Goal: Information Seeking & Learning: Learn about a topic

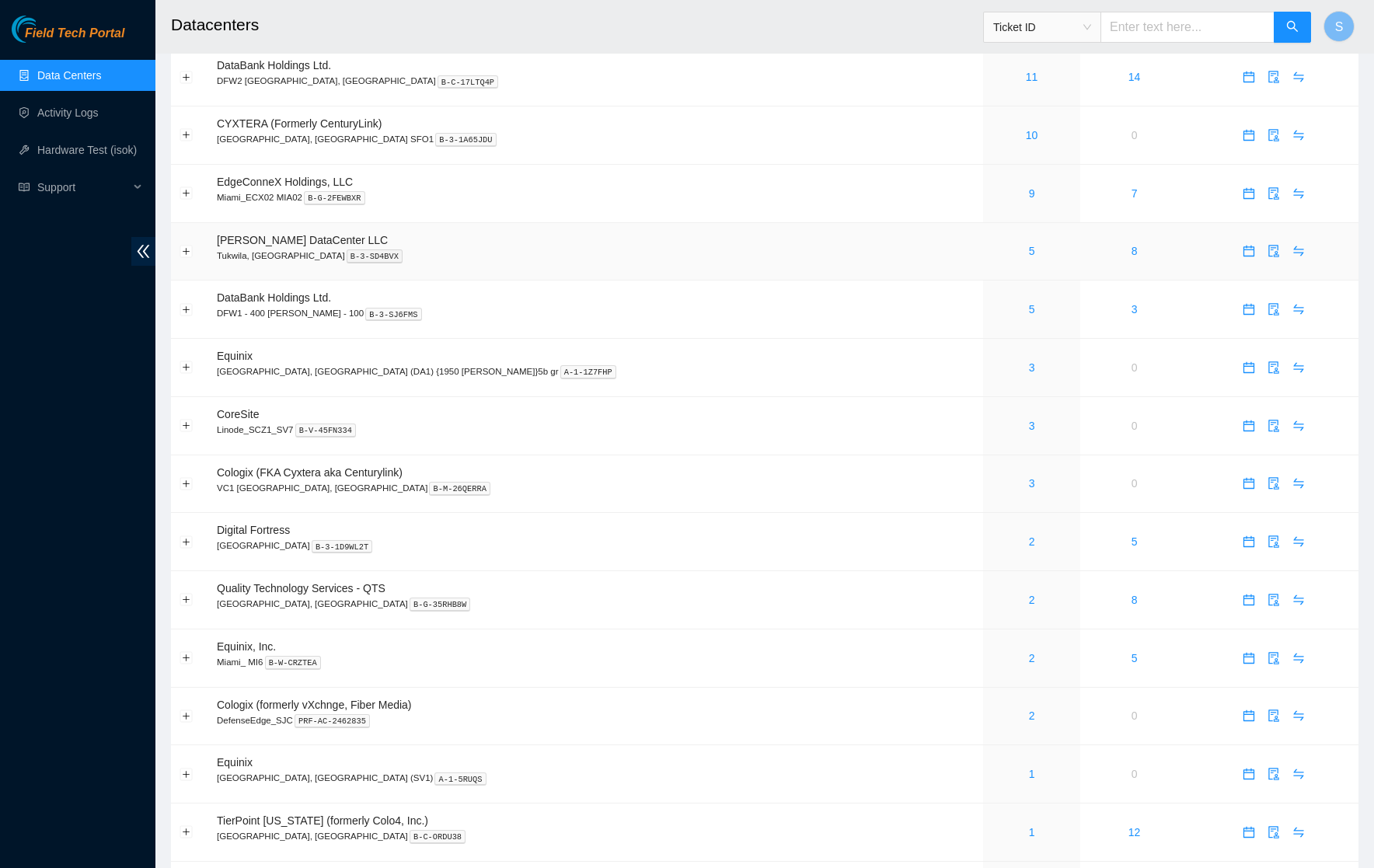
scroll to position [264, 0]
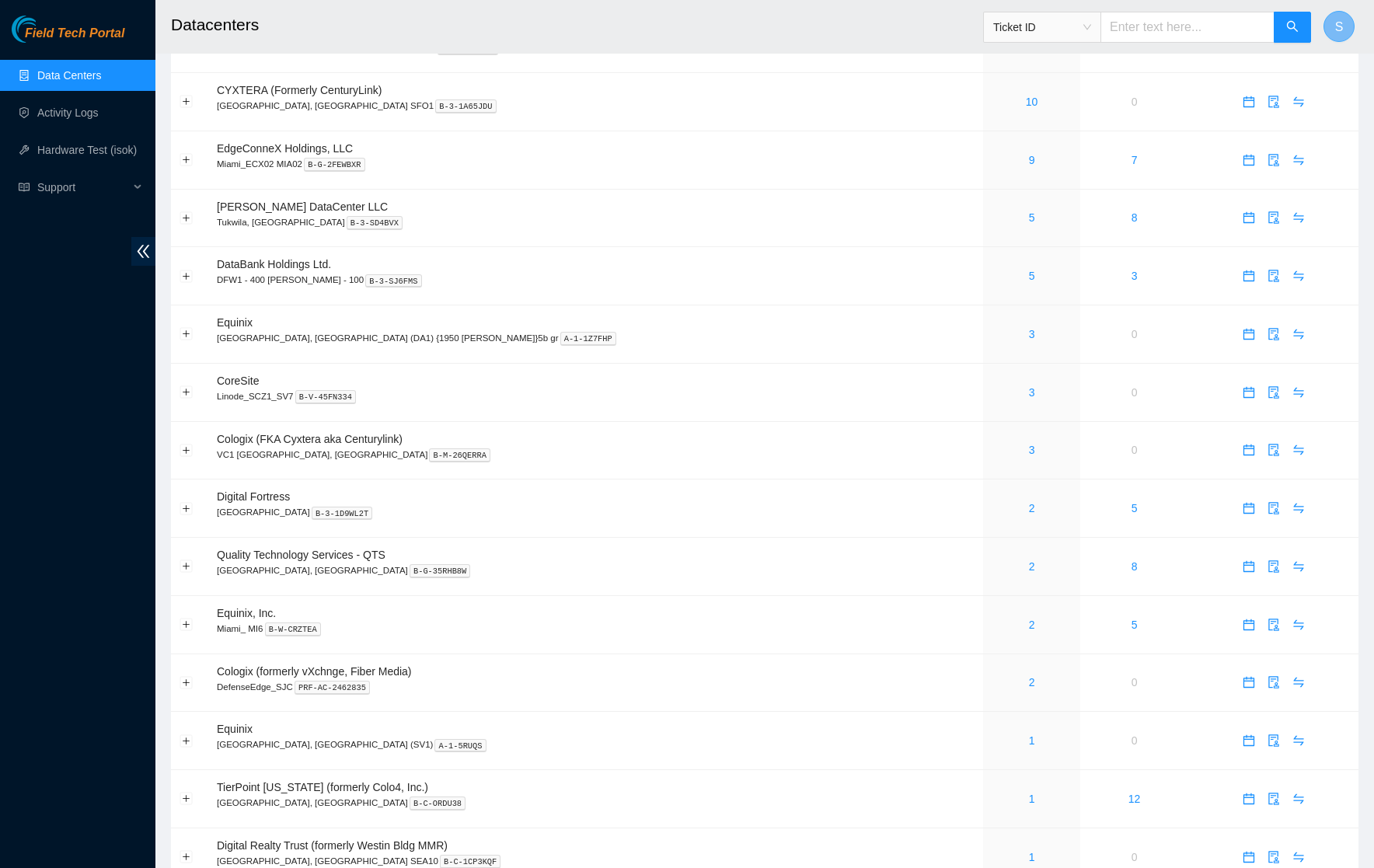
click at [1332, 29] on button "S" at bounding box center [1338, 26] width 31 height 31
click at [1214, 107] on link "Profile" at bounding box center [1198, 101] width 31 height 12
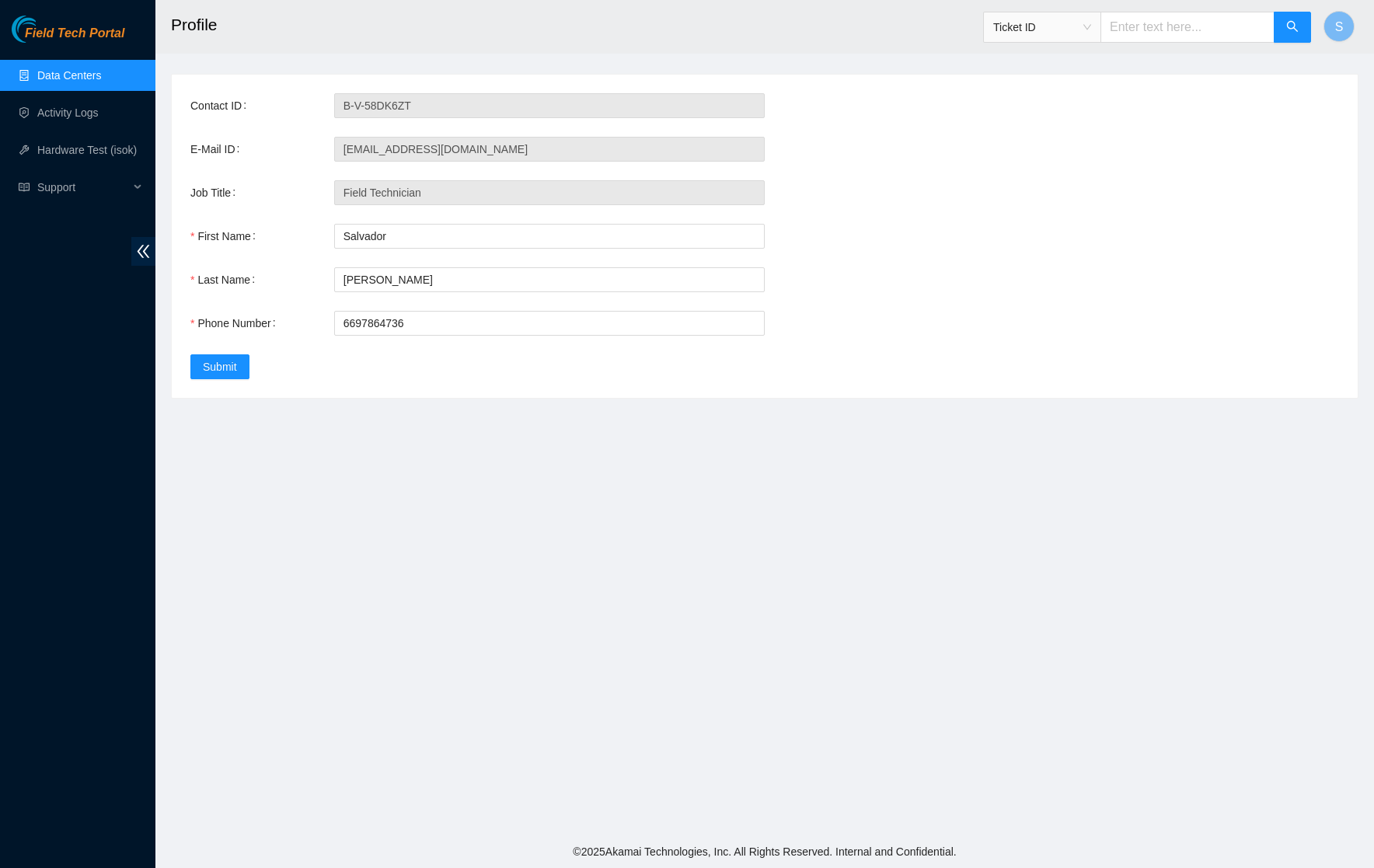
click at [104, 31] on span "Field Tech Portal" at bounding box center [74, 34] width 99 height 15
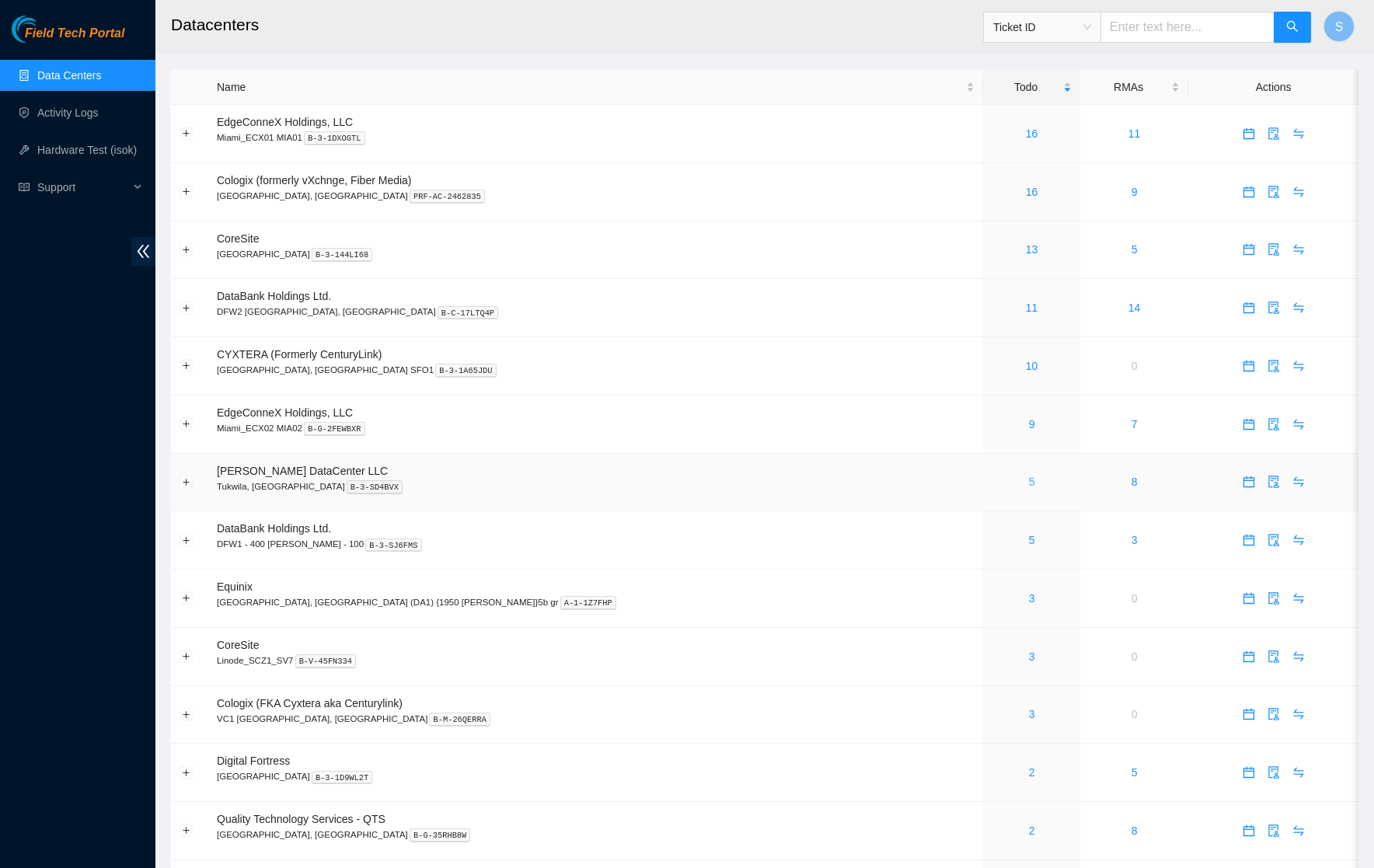
click at [1029, 485] on link "5" at bounding box center [1031, 481] width 7 height 12
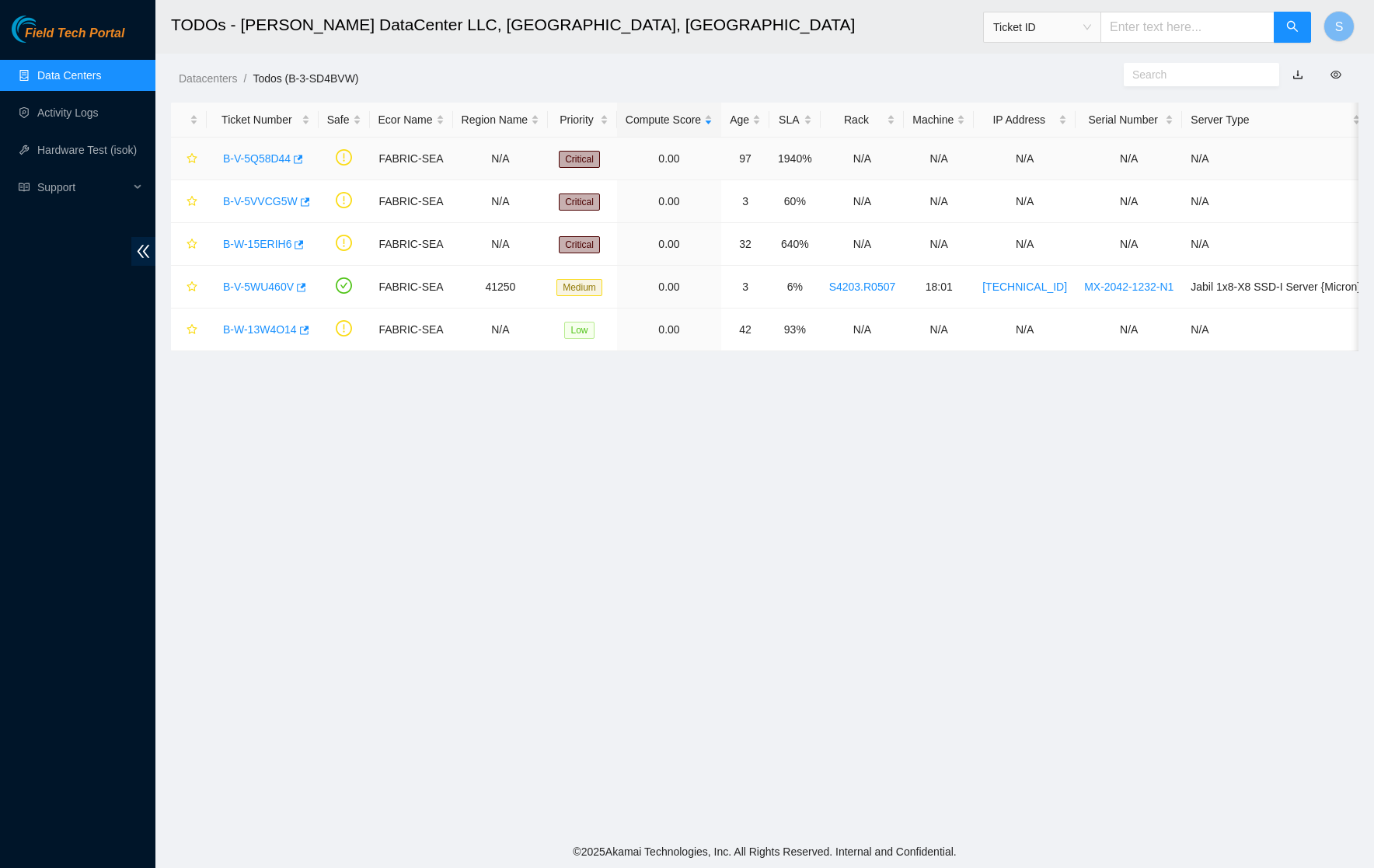
click at [277, 152] on link "B-V-5Q58D44" at bounding box center [257, 158] width 68 height 12
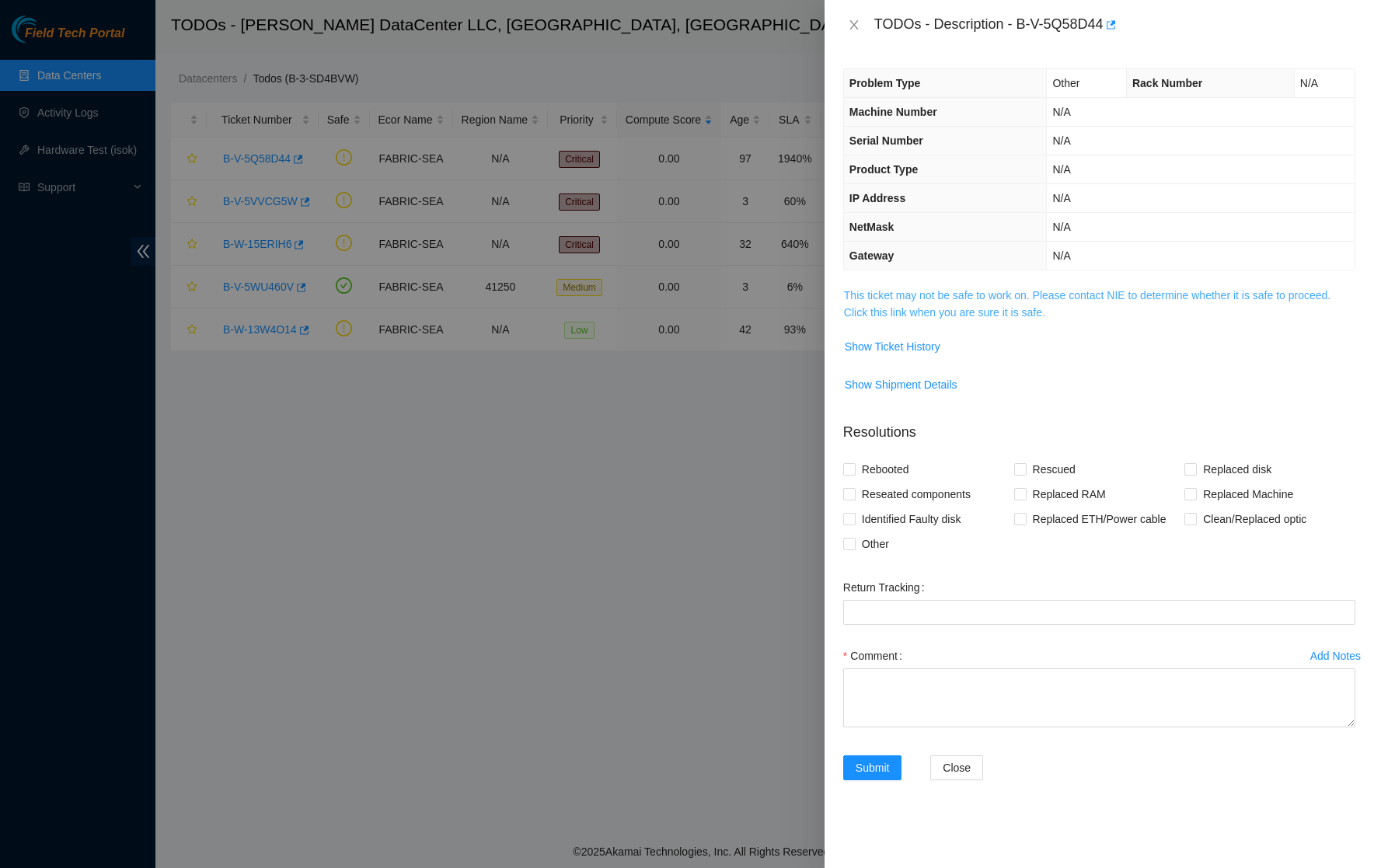
click at [930, 309] on link "This ticket may not be safe to work on. Please contact NIE to determine whether…" at bounding box center [1086, 303] width 486 height 29
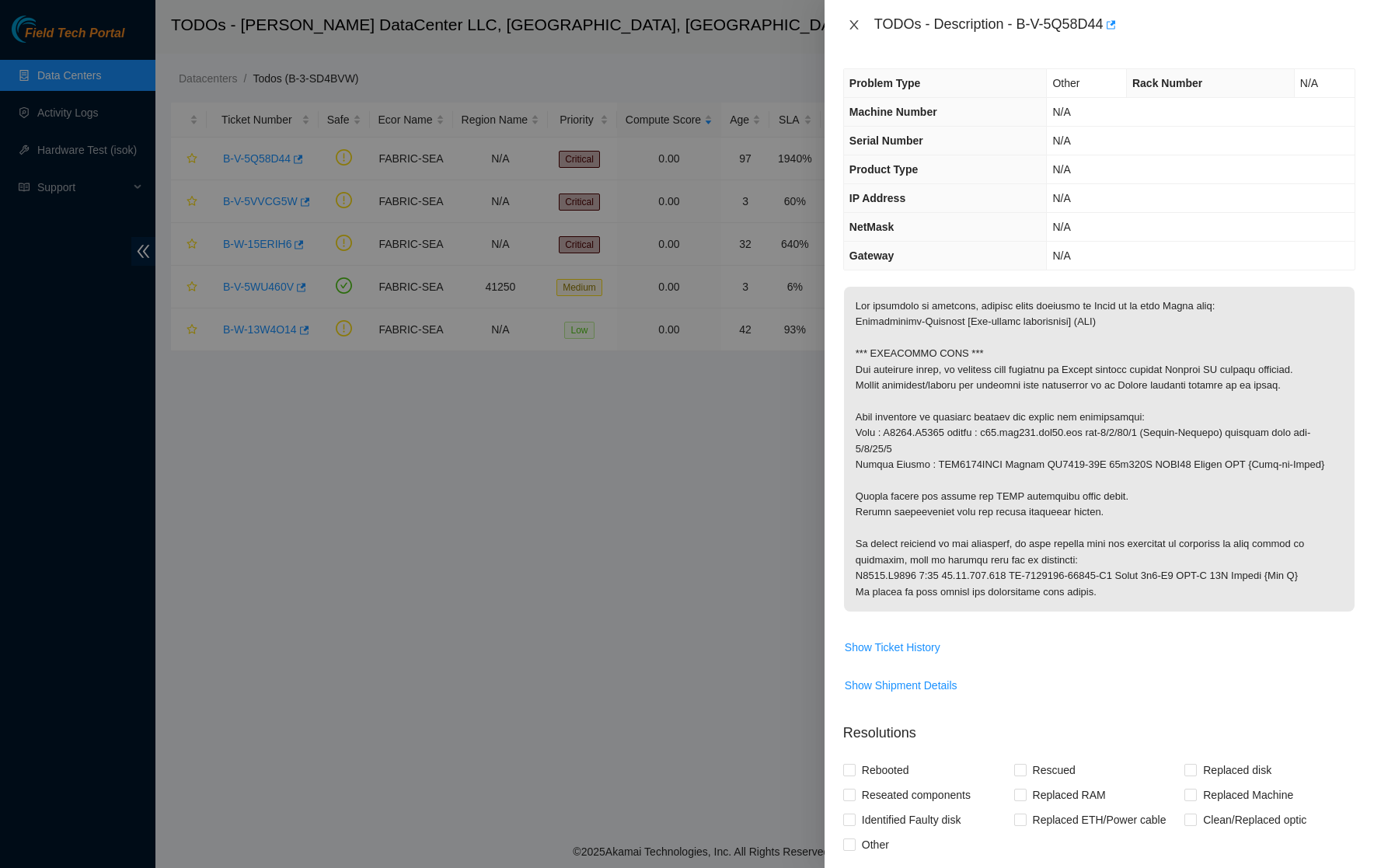
click at [852, 24] on icon "close" at bounding box center [853, 25] width 12 height 12
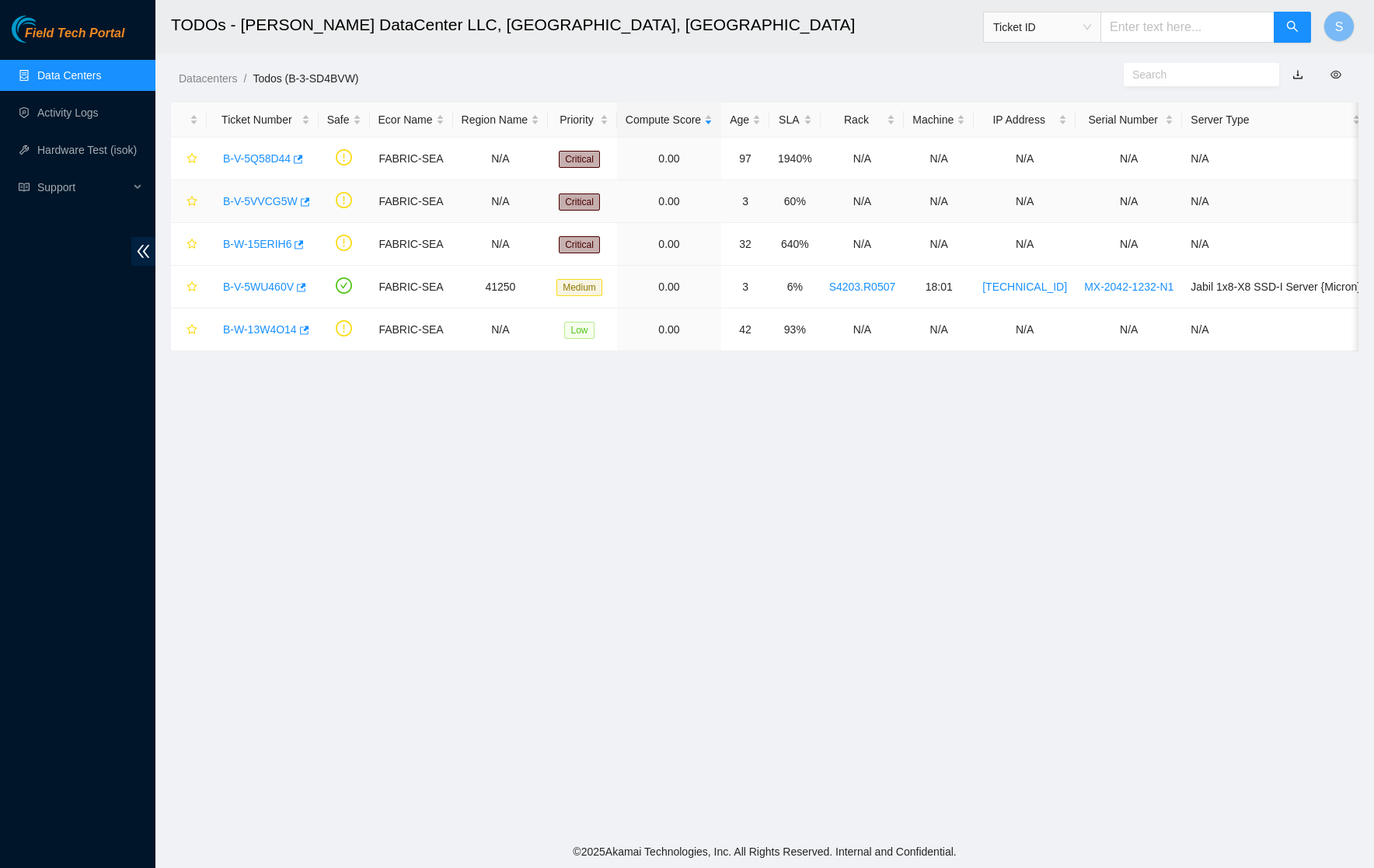
click at [240, 200] on link "B-V-5VVCG5W" at bounding box center [260, 201] width 75 height 12
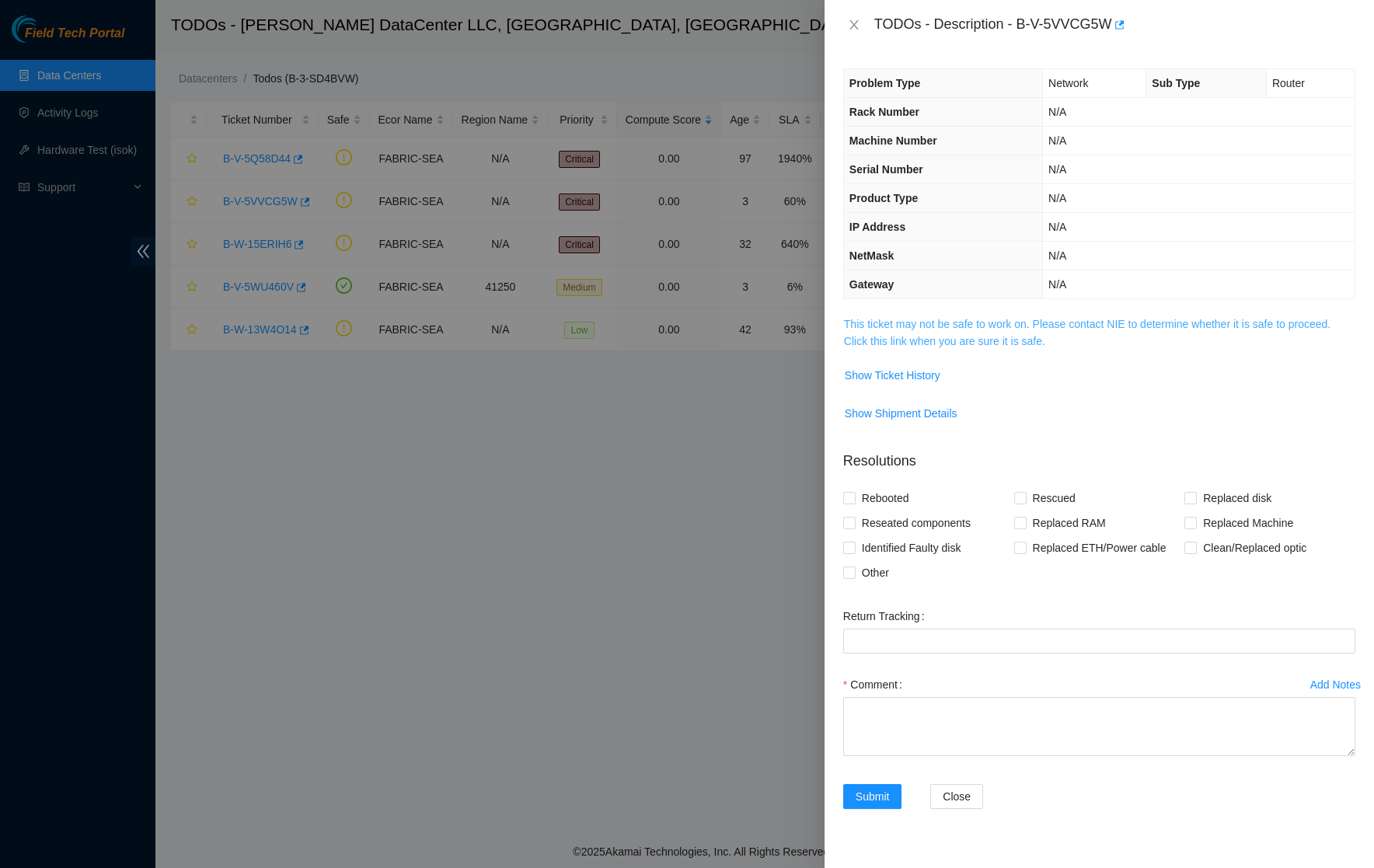
click at [925, 337] on link "This ticket may not be safe to work on. Please contact NIE to determine whether…" at bounding box center [1086, 332] width 486 height 29
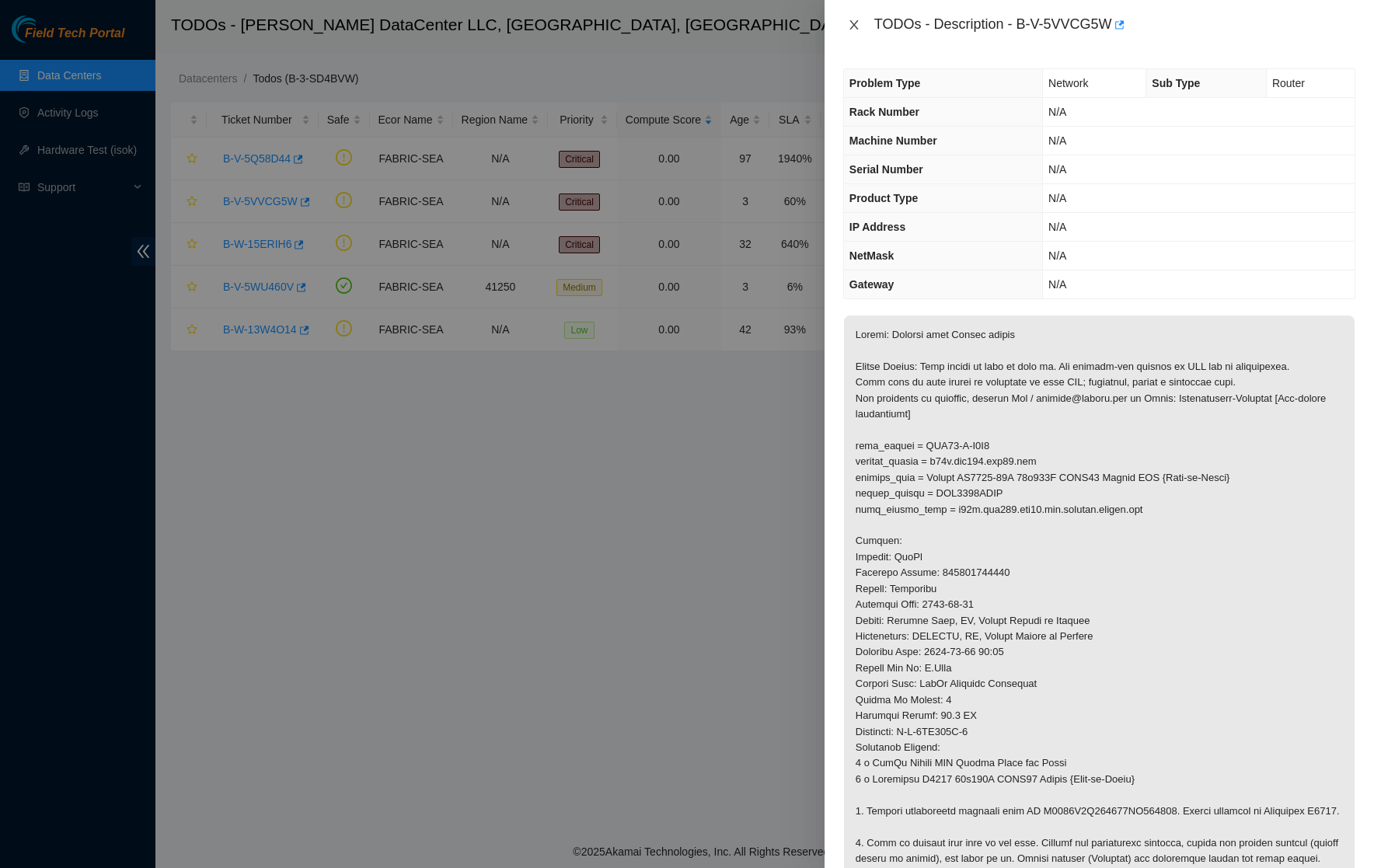
click at [855, 25] on icon "close" at bounding box center [853, 25] width 8 height 9
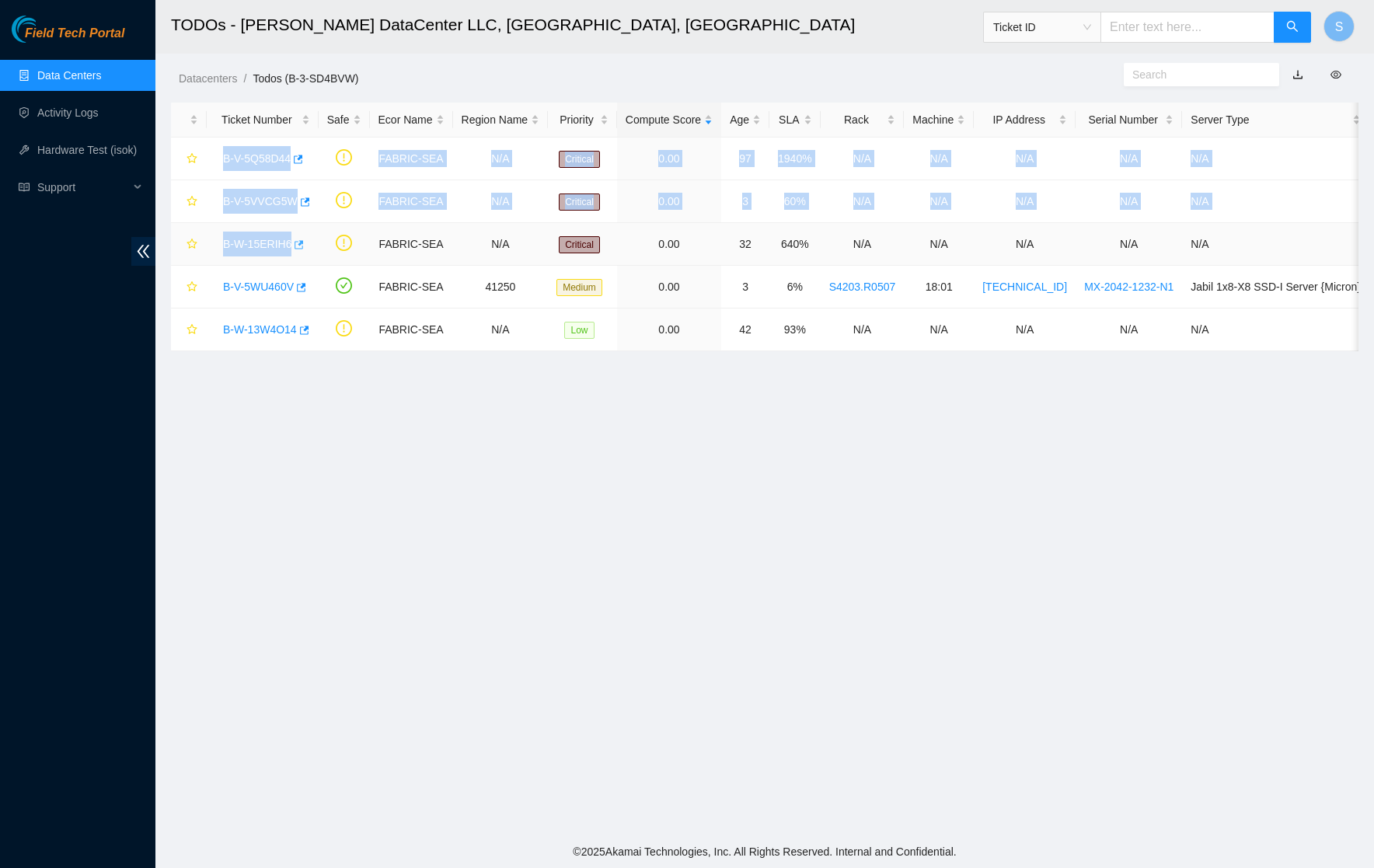
drag, startPoint x: 221, startPoint y: 152, endPoint x: 302, endPoint y: 256, distance: 131.8
click at [302, 256] on tbody "B-V-5Q58D44 FABRIC-SEA N/A Critical 0.00 97 1940% N/A N/A N/A N/A N/A B-V-5VVCG…" at bounding box center [770, 244] width 1198 height 213
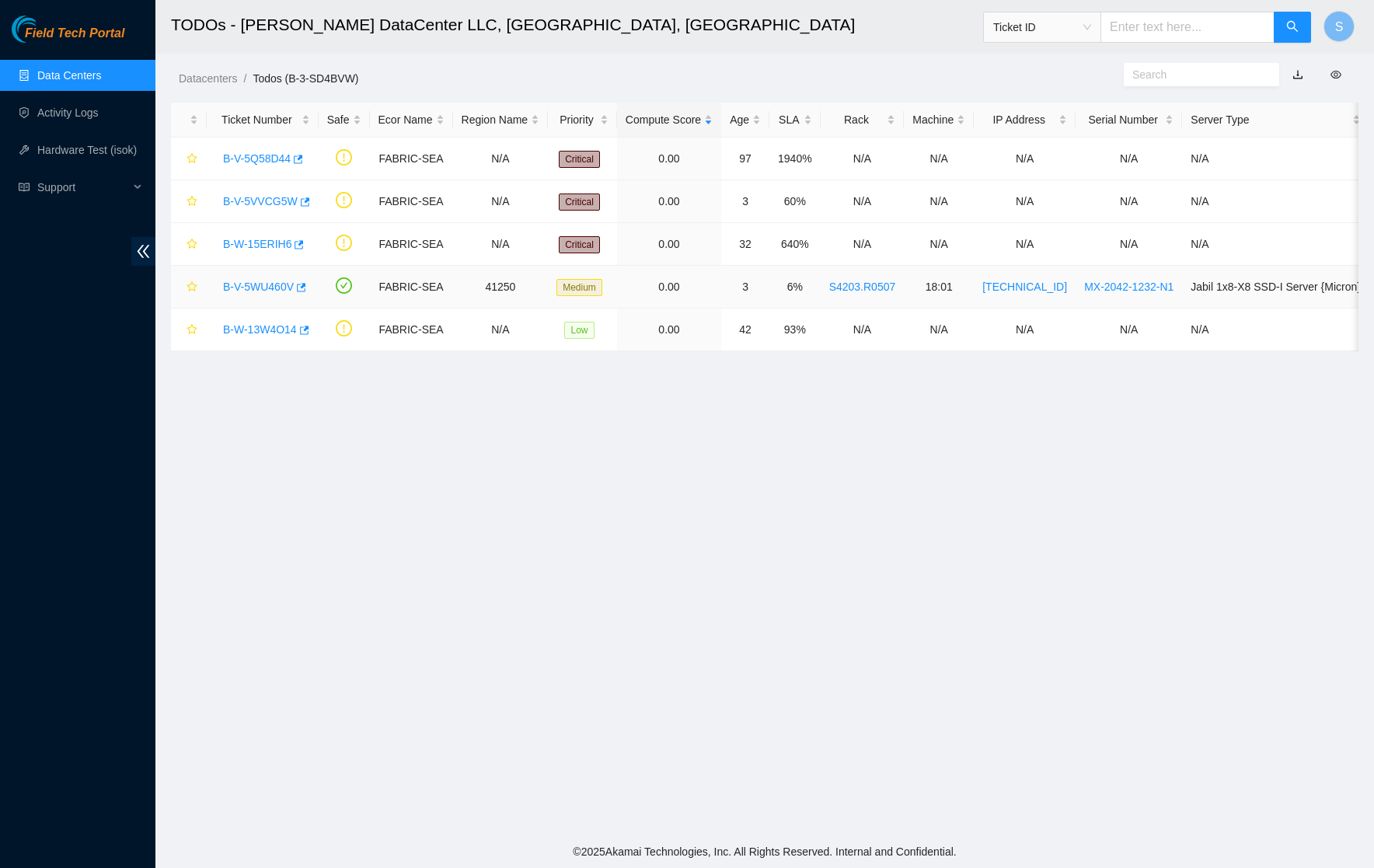
click at [296, 381] on main "TODOs - Sabey DataCenter LLC, Tukwila, WA Ticket ID S Datacenters / Todos (B-3-…" at bounding box center [764, 417] width 1218 height 835
